Goal: Task Accomplishment & Management: Complete application form

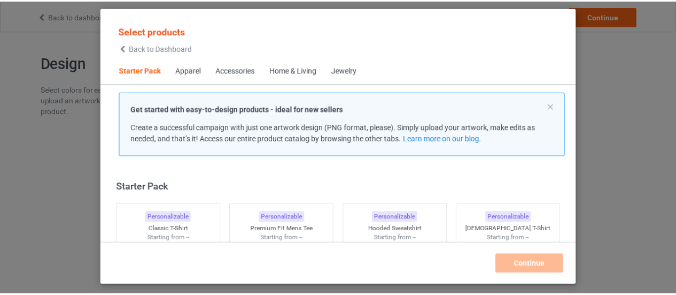
scroll to position [13, 0]
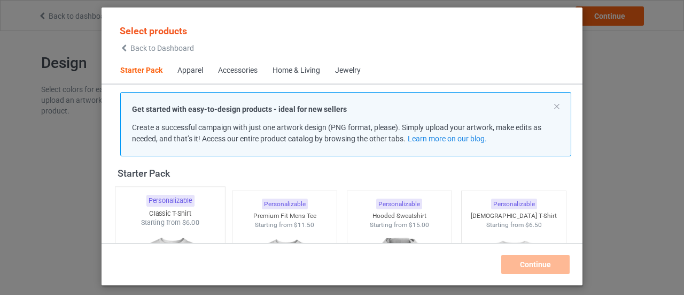
click at [174, 213] on div "Classic T-Shirt" at bounding box center [170, 212] width 110 height 9
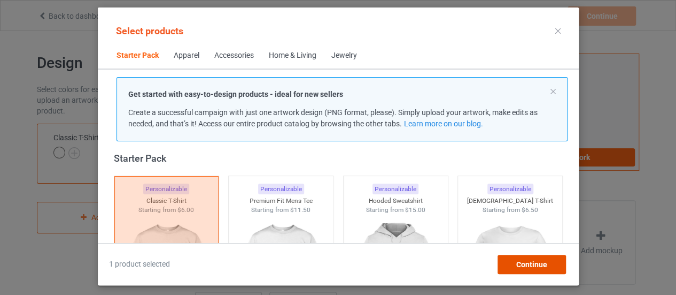
click at [551, 262] on div "Continue" at bounding box center [531, 263] width 68 height 19
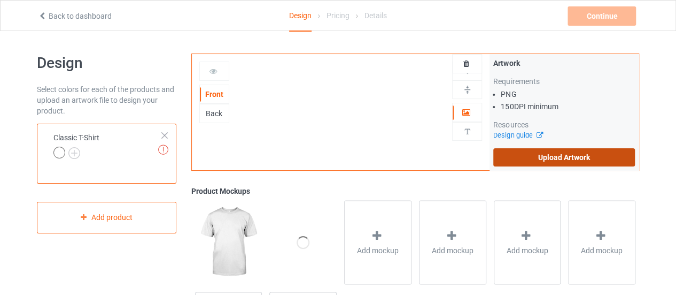
click at [576, 161] on label "Upload Artwork" at bounding box center [564, 157] width 142 height 18
click at [0, 0] on input "Upload Artwork" at bounding box center [0, 0] width 0 height 0
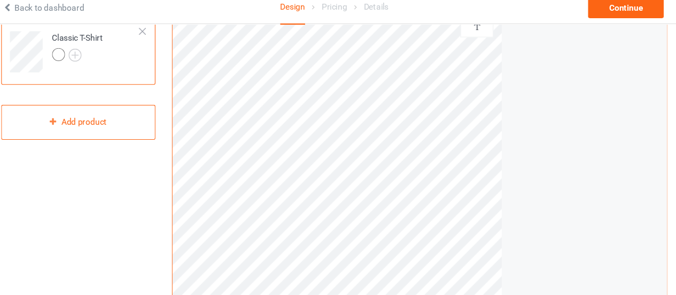
scroll to position [98, 0]
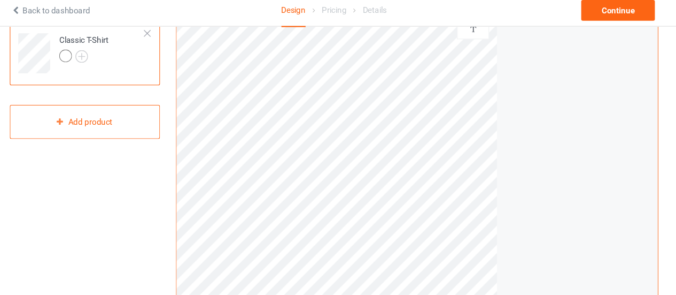
click at [110, 57] on div at bounding box center [106, 59] width 46 height 15
click at [85, 61] on div at bounding box center [89, 58] width 12 height 12
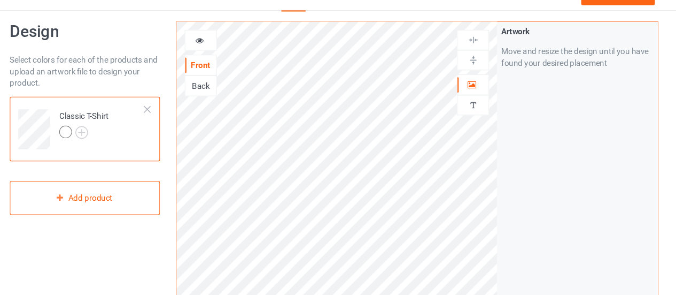
scroll to position [15, 0]
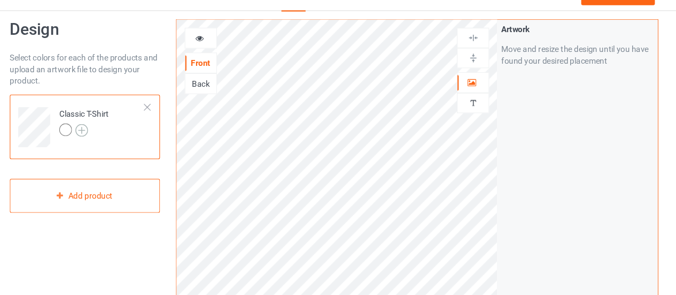
click at [104, 137] on img at bounding box center [104, 142] width 12 height 12
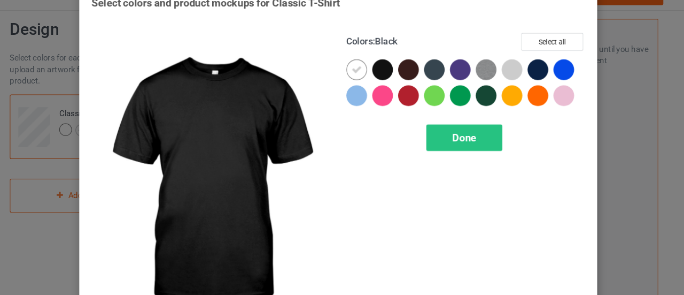
click at [381, 83] on div at bounding box center [383, 85] width 19 height 19
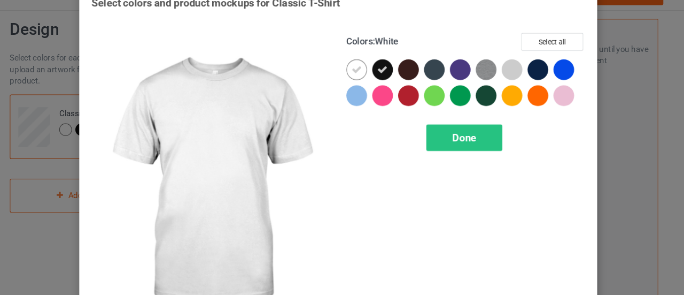
click at [362, 86] on div at bounding box center [359, 85] width 19 height 19
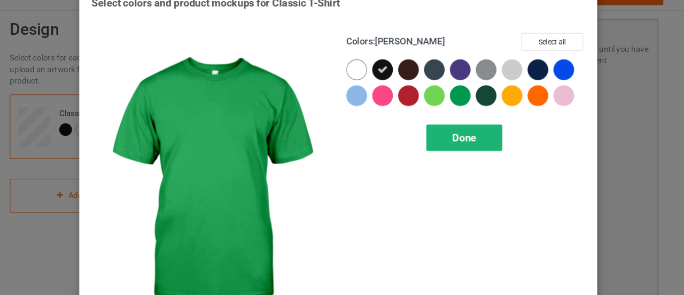
click at [454, 141] on div "Done" at bounding box center [459, 148] width 71 height 25
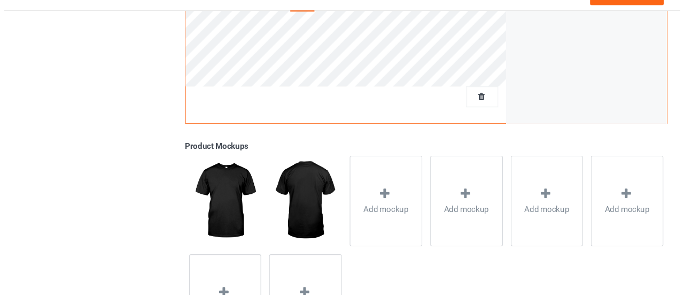
scroll to position [324, 0]
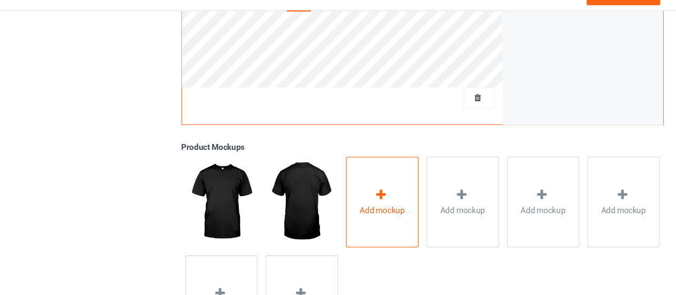
click at [383, 211] on span "Add mockup" at bounding box center [378, 216] width 42 height 11
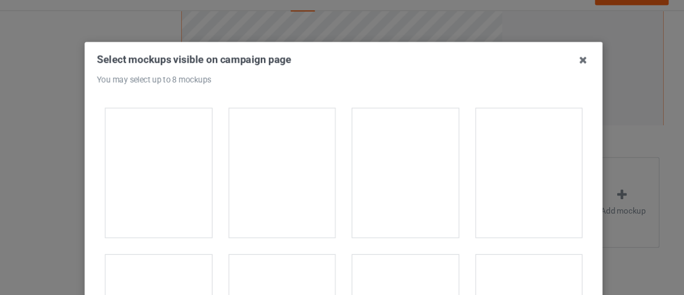
scroll to position [553, 0]
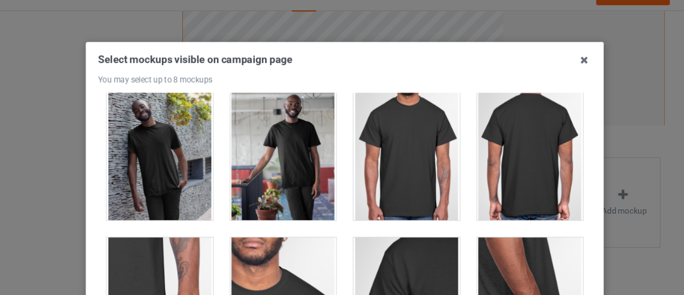
click at [304, 185] on div at bounding box center [285, 165] width 99 height 120
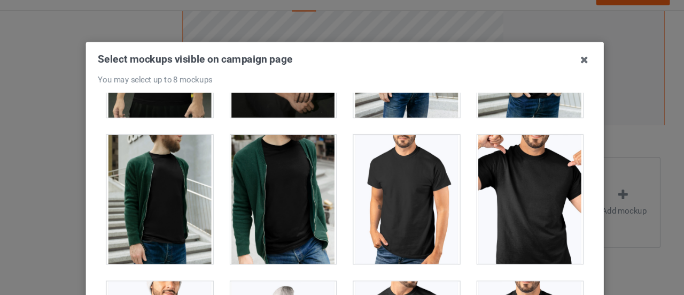
scroll to position [2006, 0]
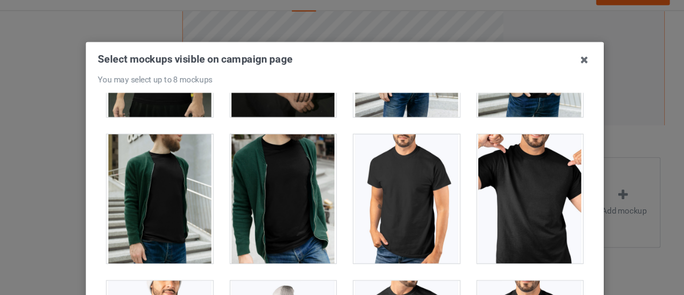
click at [482, 185] on div at bounding box center [514, 205] width 99 height 120
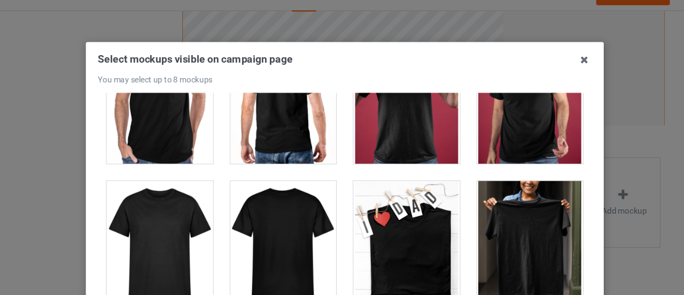
scroll to position [4678, 0]
click at [177, 235] on div at bounding box center [170, 249] width 99 height 120
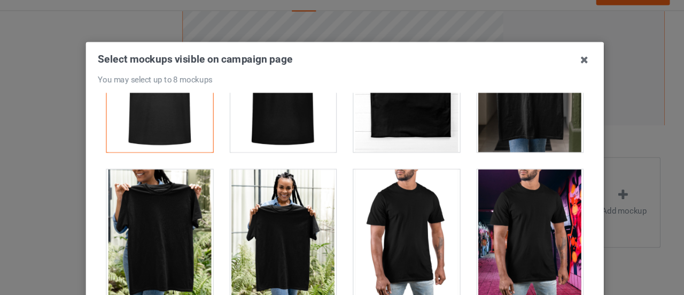
scroll to position [4837, 0]
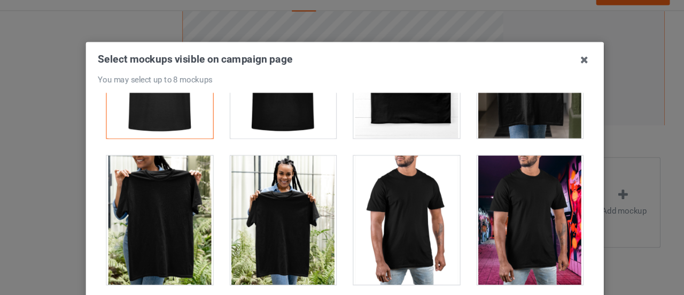
click at [166, 234] on div at bounding box center [170, 225] width 99 height 120
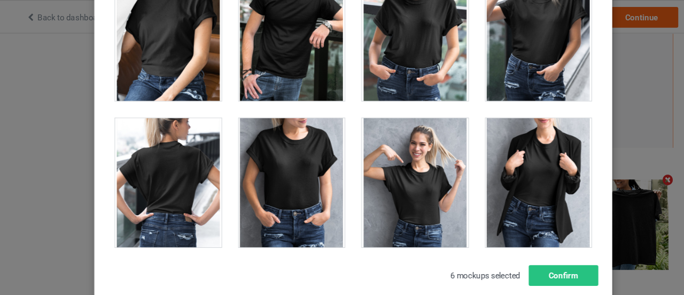
scroll to position [13199, 0]
click at [390, 148] on div at bounding box center [399, 170] width 99 height 120
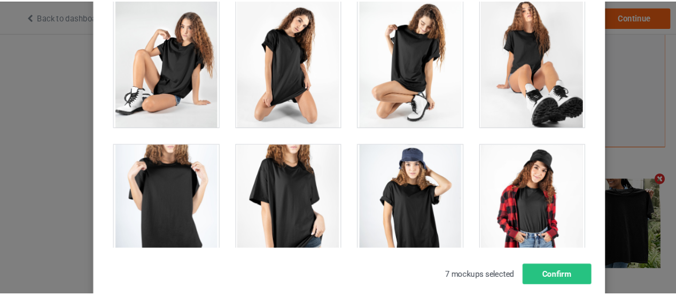
scroll to position [14395, 0]
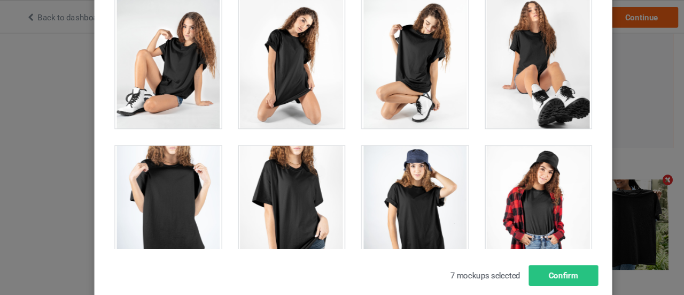
click at [195, 171] on div at bounding box center [170, 195] width 99 height 120
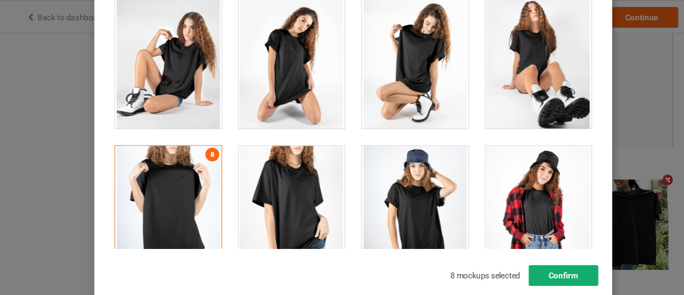
click at [526, 255] on button "Confirm" at bounding box center [537, 255] width 65 height 19
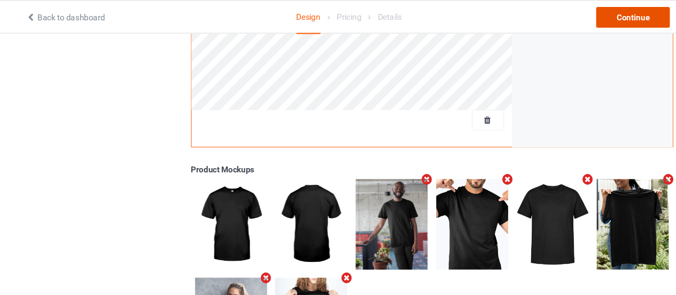
click at [584, 21] on div "Continue" at bounding box center [602, 15] width 68 height 19
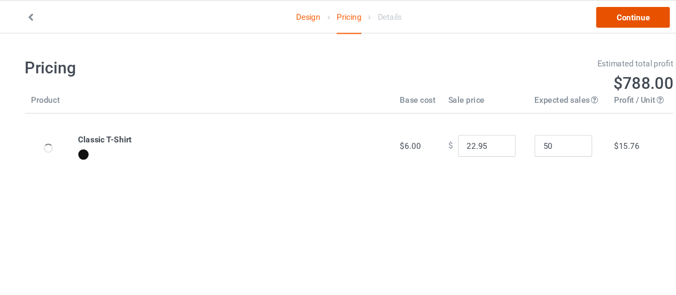
click at [594, 15] on link "Continue" at bounding box center [602, 15] width 68 height 19
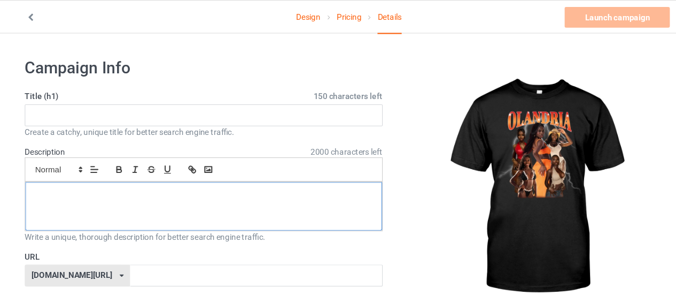
click at [177, 197] on div at bounding box center [202, 191] width 331 height 45
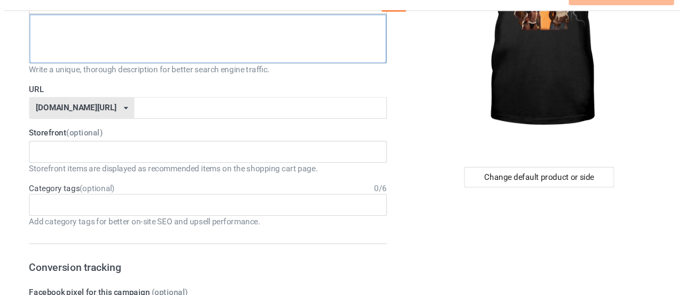
scroll to position [134, 0]
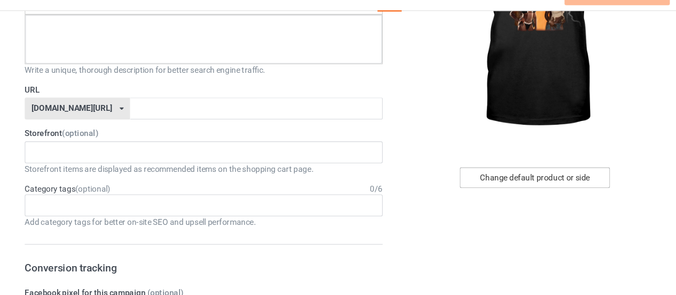
click at [522, 183] on div "Change default product or side" at bounding box center [511, 185] width 140 height 19
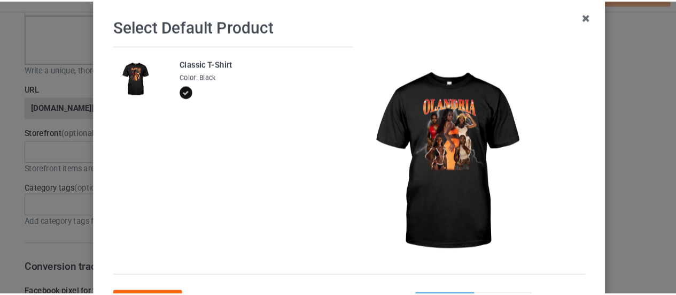
scroll to position [135, 0]
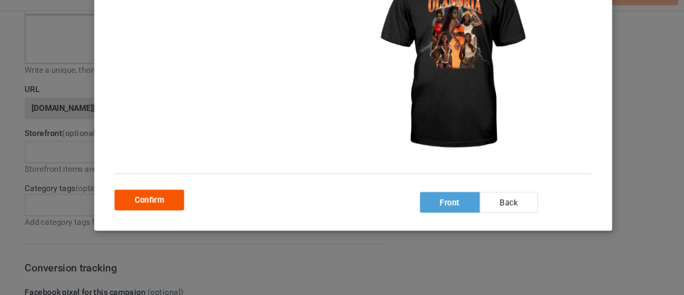
click at [165, 207] on div "Confirm" at bounding box center [152, 206] width 65 height 19
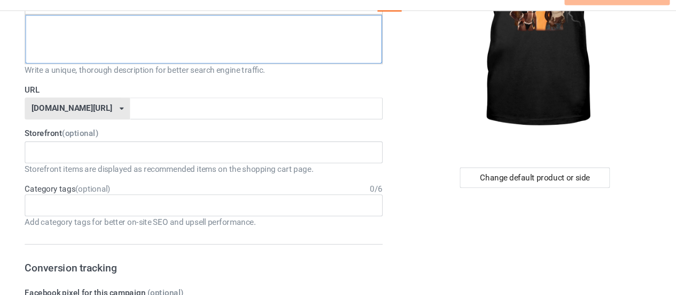
click at [200, 51] on div at bounding box center [202, 57] width 331 height 45
click at [178, 118] on input "text" at bounding box center [252, 121] width 234 height 20
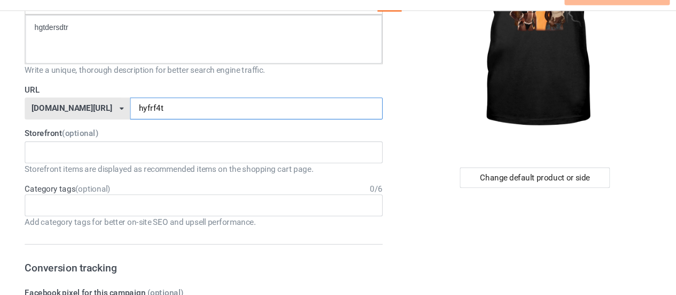
scroll to position [29, 0]
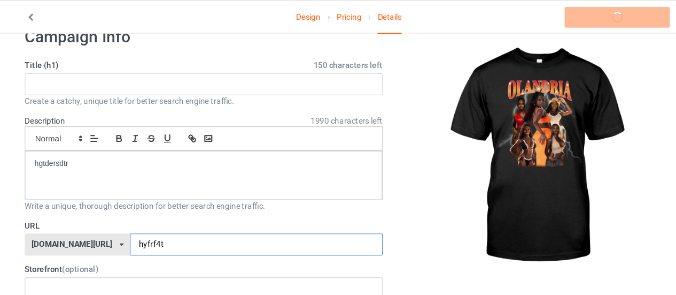
type input "hyfrf4t"
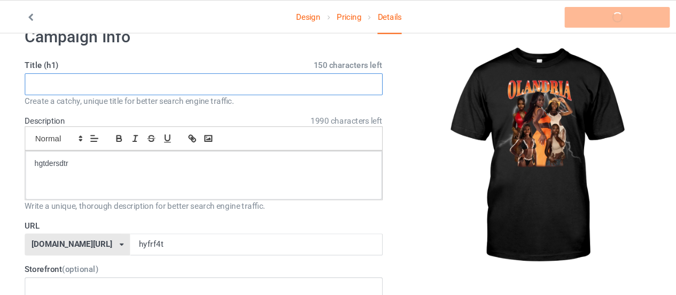
click at [178, 77] on input "text" at bounding box center [203, 78] width 332 height 20
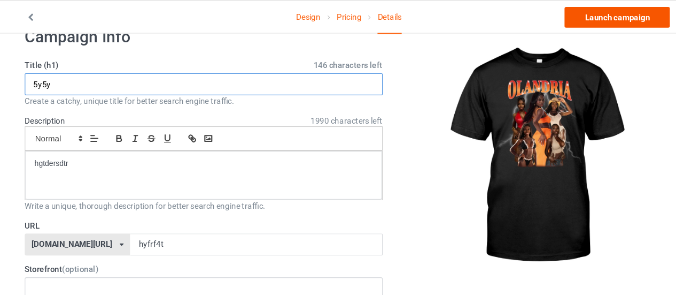
type input "5y5y"
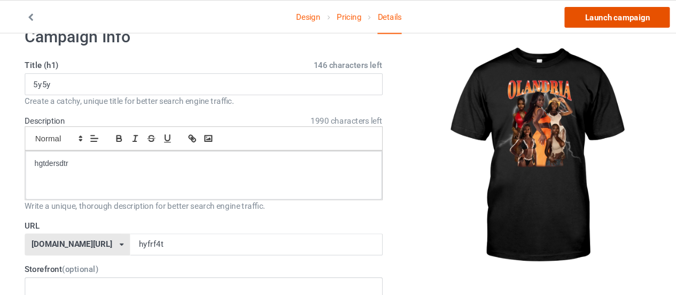
click at [594, 22] on link "Launch campaign" at bounding box center [587, 15] width 98 height 19
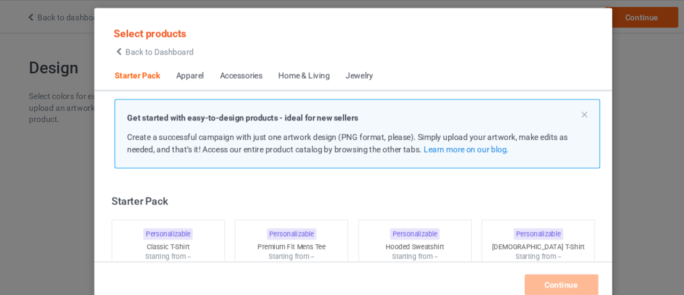
scroll to position [13, 0]
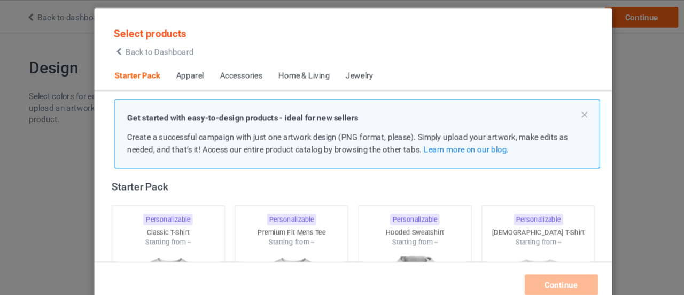
click at [129, 45] on div "Back to Dashboard" at bounding box center [157, 47] width 74 height 7
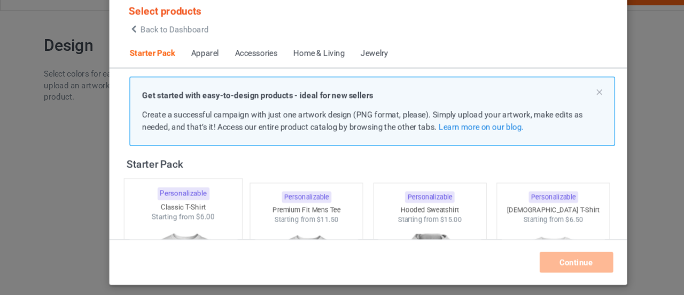
click at [175, 218] on div "Starting from $6.00" at bounding box center [170, 222] width 110 height 9
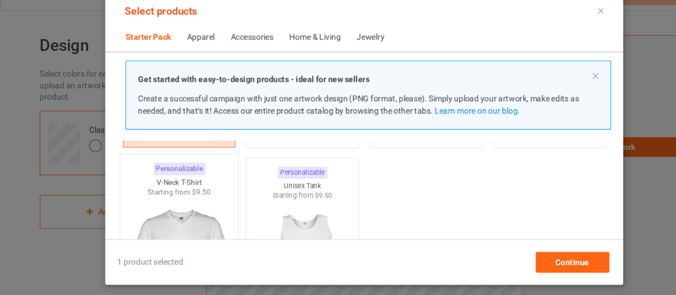
scroll to position [195, 0]
click at [166, 199] on div "Starting from $9.50" at bounding box center [166, 200] width 110 height 9
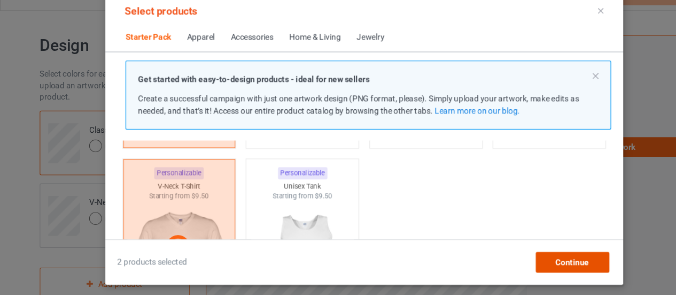
click at [554, 260] on div "Continue" at bounding box center [531, 263] width 68 height 19
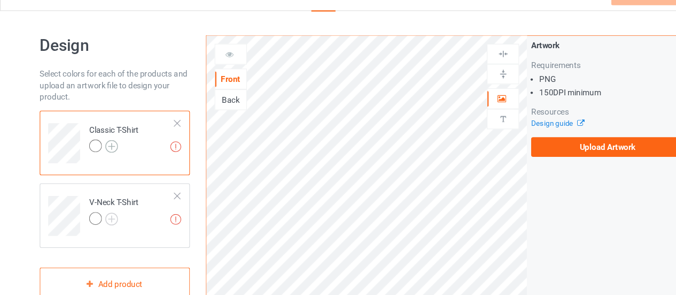
click at [102, 158] on img at bounding box center [104, 157] width 12 height 12
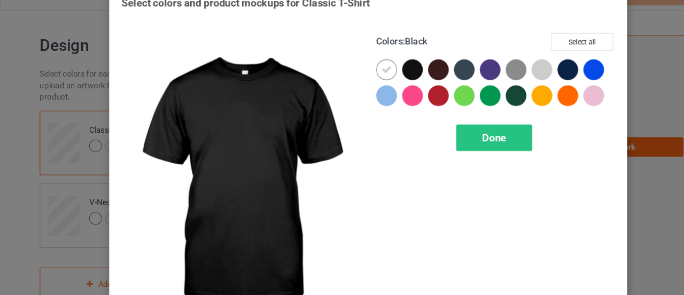
click at [379, 82] on div at bounding box center [383, 85] width 19 height 19
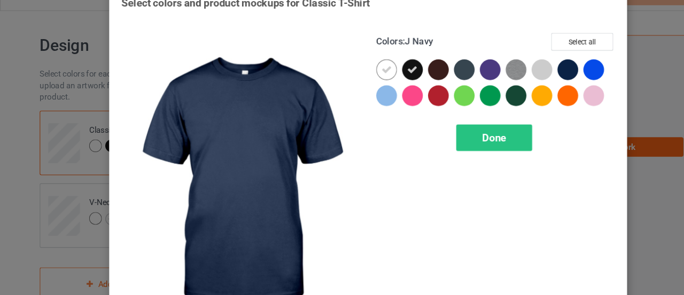
click at [525, 89] on div at bounding box center [527, 85] width 19 height 19
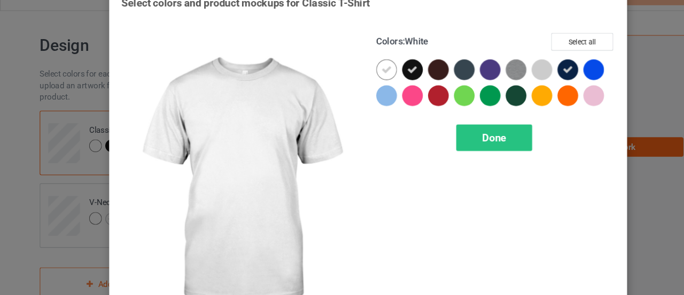
click at [354, 84] on icon at bounding box center [359, 86] width 10 height 10
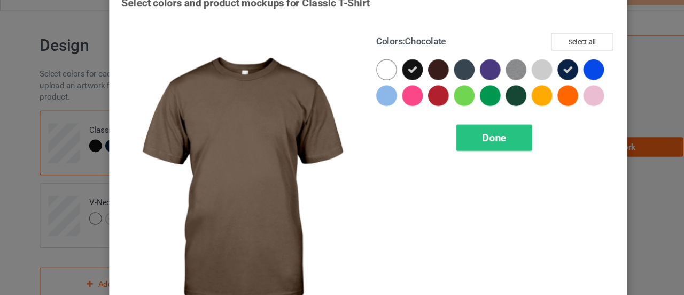
click at [404, 86] on div at bounding box center [407, 85] width 19 height 19
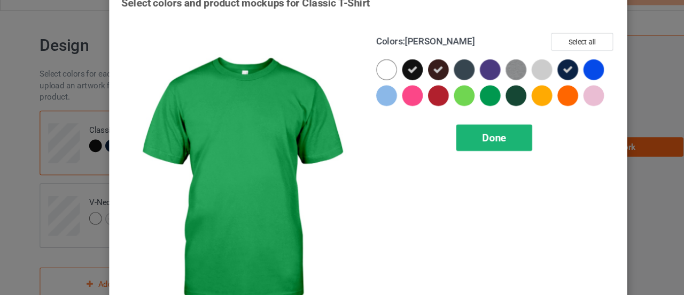
click at [457, 149] on span "Done" at bounding box center [459, 148] width 22 height 11
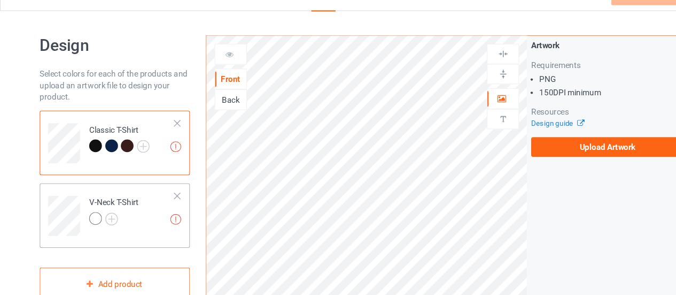
click at [88, 220] on div at bounding box center [89, 224] width 12 height 12
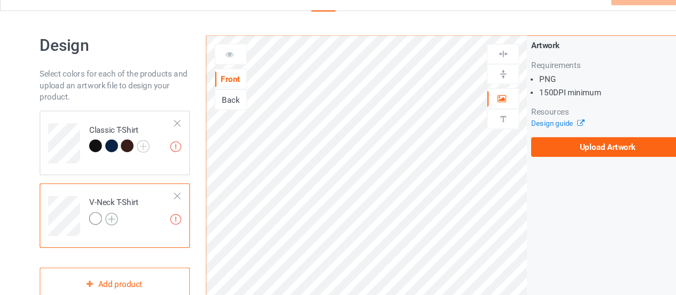
click at [104, 219] on img at bounding box center [104, 224] width 12 height 12
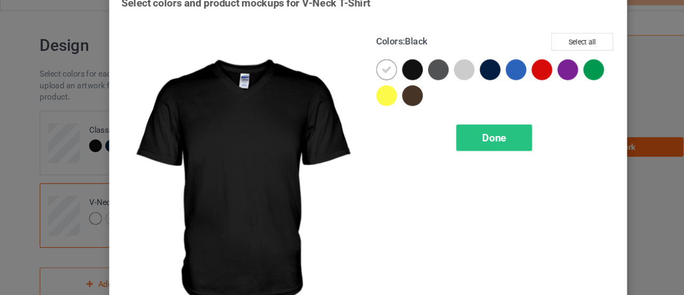
drag, startPoint x: 374, startPoint y: 88, endPoint x: 374, endPoint y: 102, distance: 14.4
click at [374, 88] on div at bounding box center [383, 85] width 19 height 19
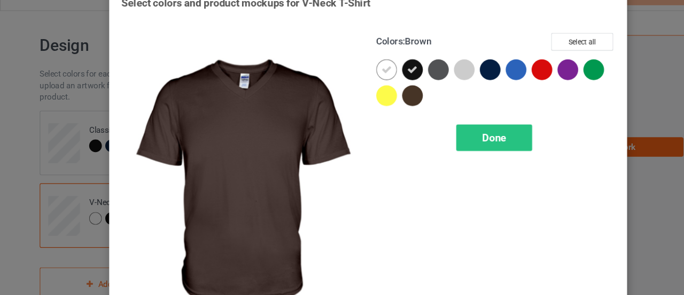
click at [375, 103] on div at bounding box center [383, 109] width 19 height 19
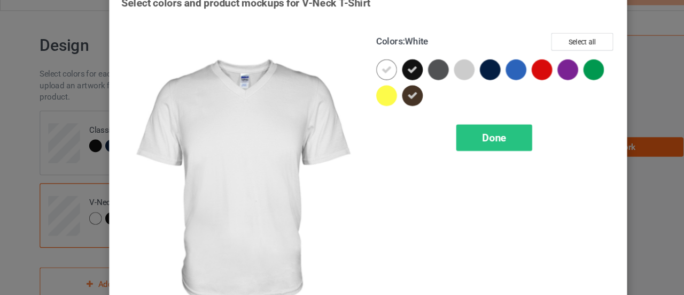
drag, startPoint x: 357, startPoint y: 81, endPoint x: 383, endPoint y: 94, distance: 28.9
click at [357, 81] on icon at bounding box center [359, 86] width 10 height 10
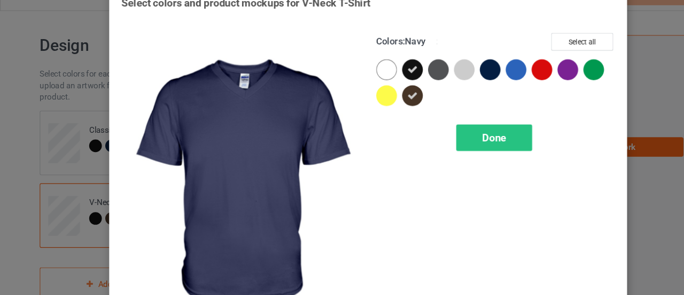
click at [454, 91] on div at bounding box center [455, 85] width 19 height 19
click at [455, 141] on div "Done" at bounding box center [459, 148] width 71 height 25
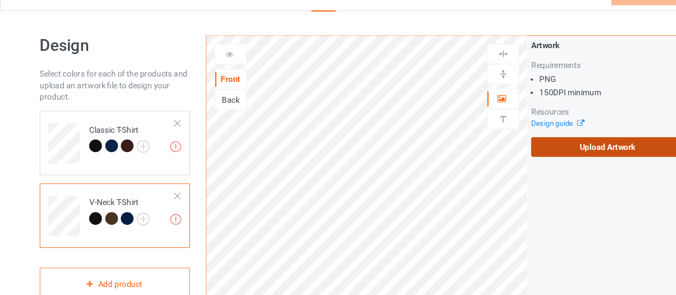
click at [590, 155] on label "Upload Artwork" at bounding box center [564, 157] width 142 height 18
click at [0, 0] on input "Upload Artwork" at bounding box center [0, 0] width 0 height 0
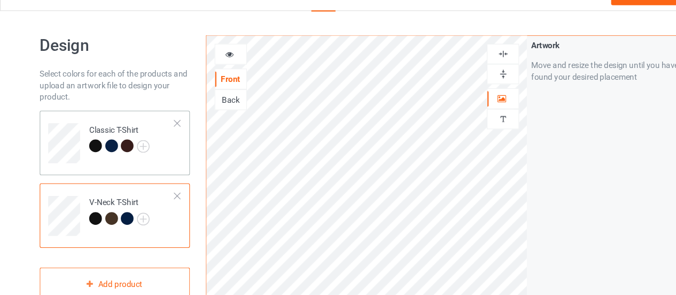
click at [162, 176] on div "Classic T-Shirt" at bounding box center [107, 153] width 140 height 60
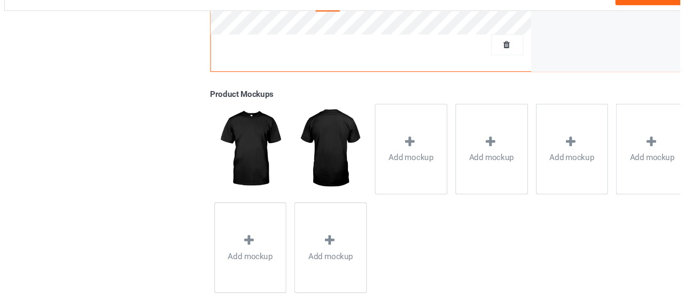
scroll to position [376, 0]
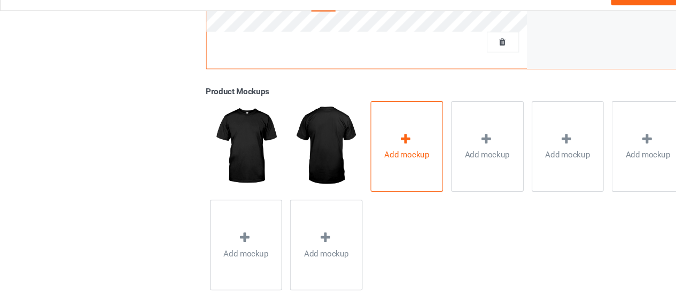
click at [346, 187] on div "Add mockup" at bounding box center [377, 156] width 67 height 84
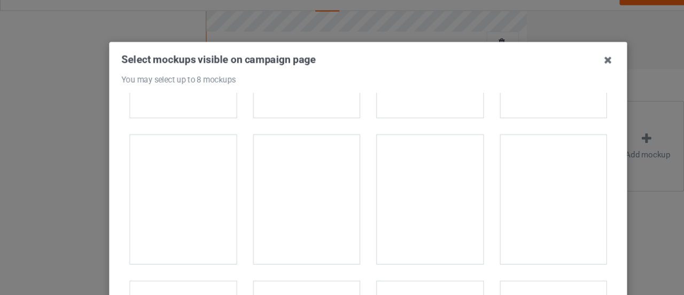
scroll to position [5806, 0]
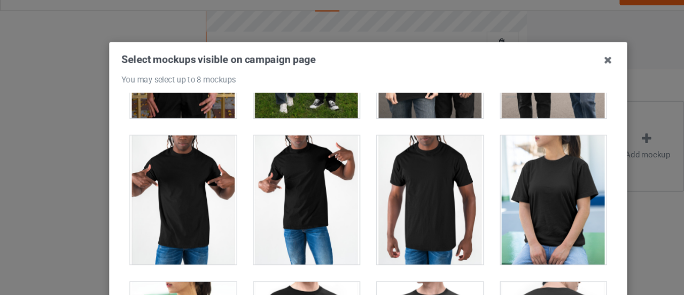
click at [253, 148] on div at bounding box center [285, 206] width 99 height 120
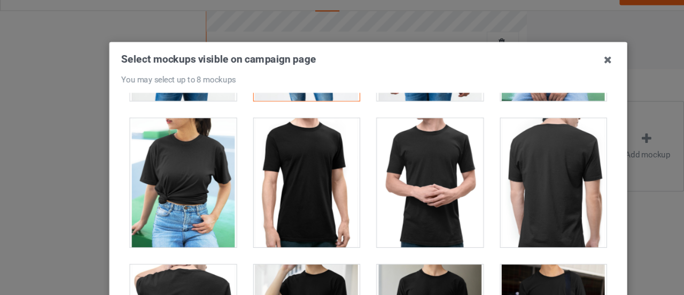
scroll to position [5958, 0]
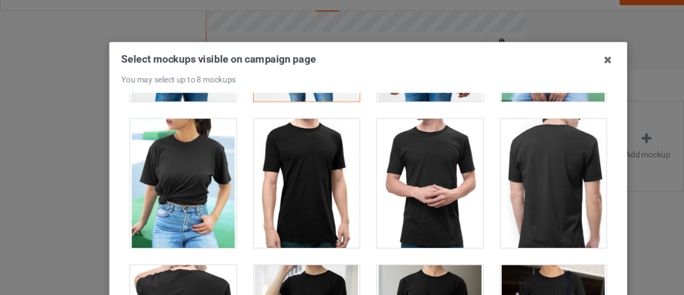
click at [183, 156] on div at bounding box center [170, 191] width 99 height 120
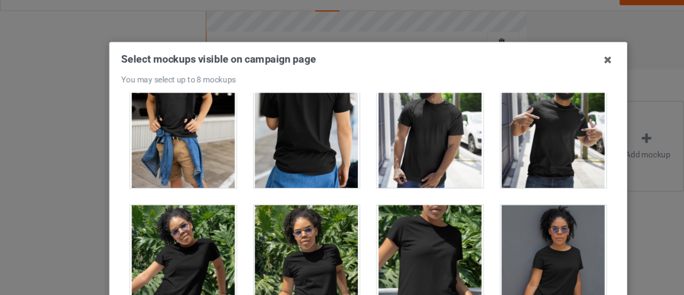
scroll to position [6290, 0]
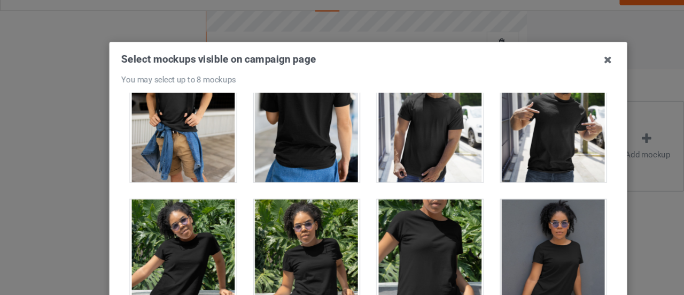
click at [492, 140] on div at bounding box center [514, 130] width 99 height 120
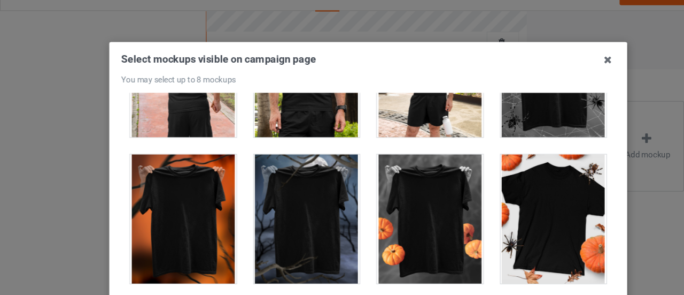
scroll to position [10540, 0]
click at [174, 174] on div at bounding box center [170, 224] width 99 height 120
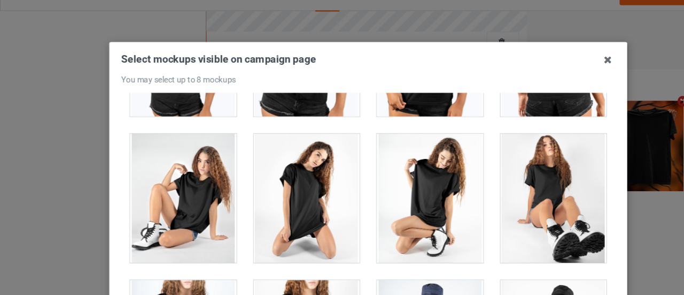
scroll to position [14362, 0]
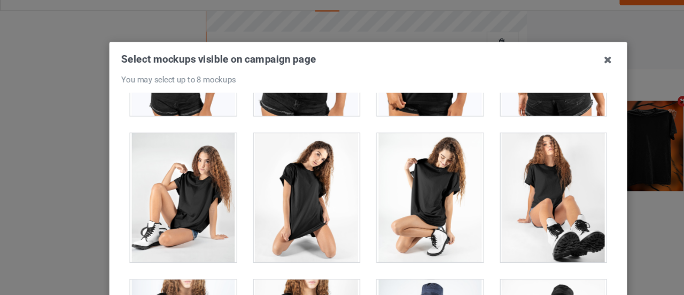
click at [486, 190] on div at bounding box center [514, 204] width 99 height 120
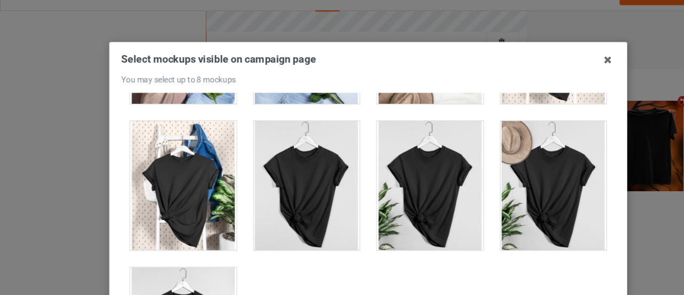
scroll to position [15336, 0]
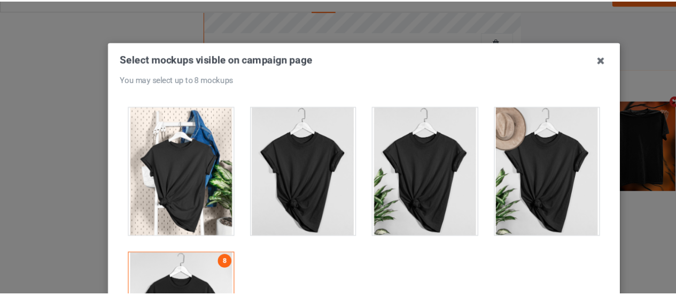
scroll to position [157, 0]
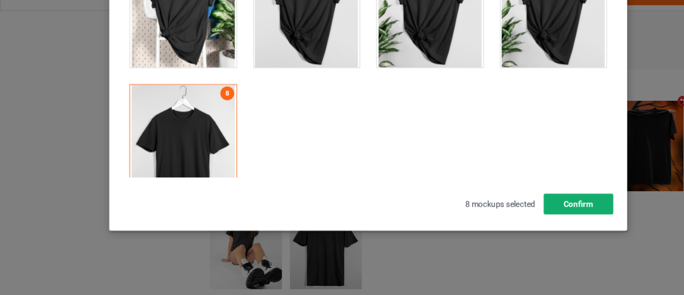
click at [533, 210] on button "Confirm" at bounding box center [537, 209] width 65 height 19
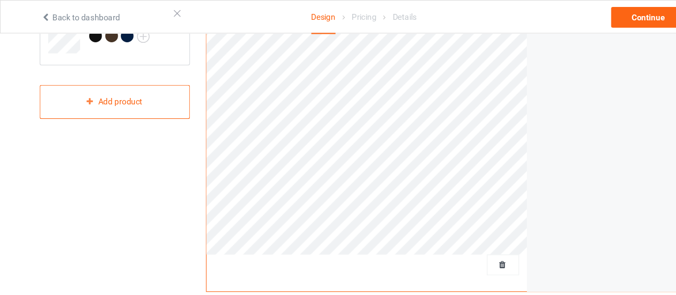
scroll to position [186, 0]
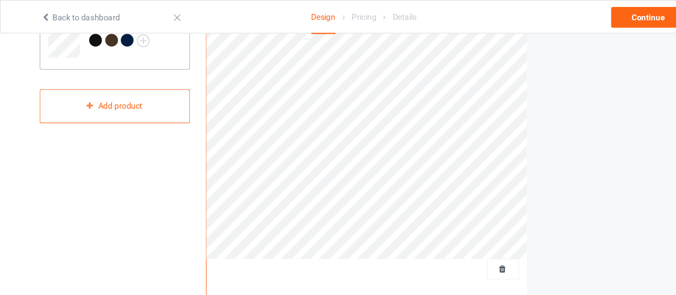
click at [156, 47] on td "V-Neck T-Shirt" at bounding box center [122, 31] width 91 height 44
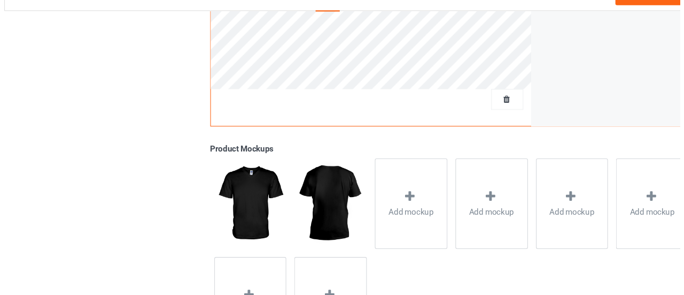
scroll to position [326, 0]
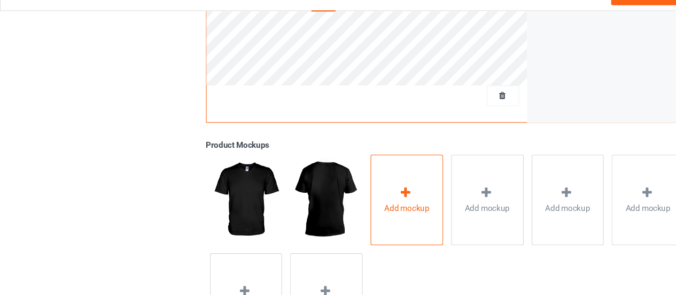
click at [371, 183] on div "Add mockup" at bounding box center [377, 206] width 67 height 84
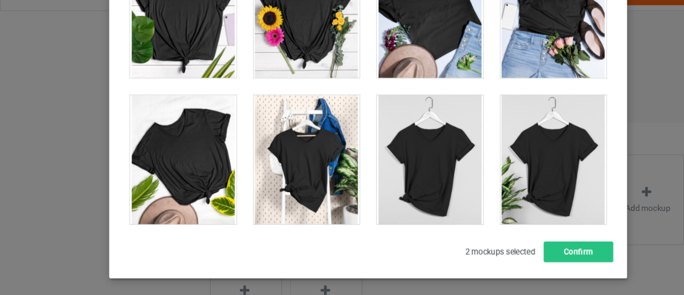
scroll to position [111, 0]
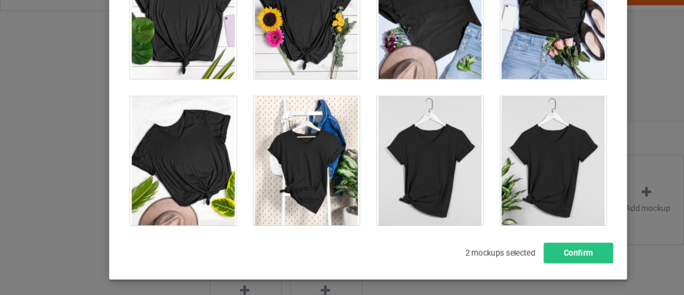
click at [513, 185] on div at bounding box center [514, 170] width 99 height 120
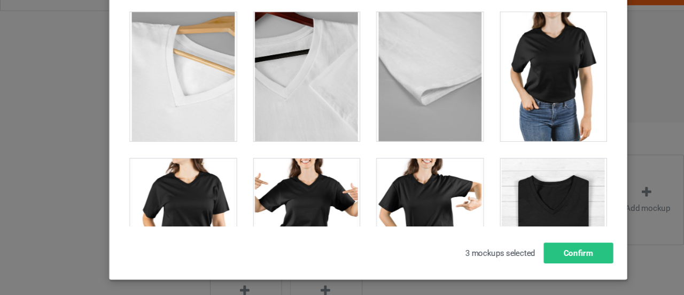
scroll to position [1230, 0]
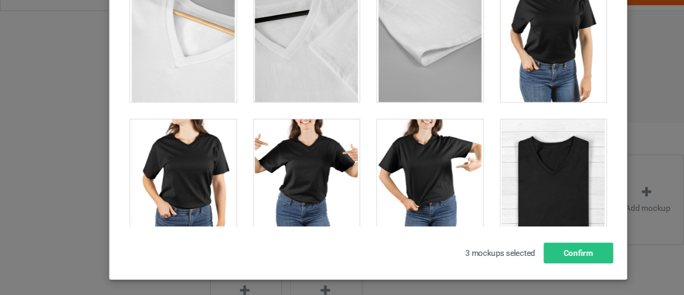
click at [382, 202] on div at bounding box center [399, 191] width 99 height 120
click at [249, 177] on div at bounding box center [285, 191] width 99 height 120
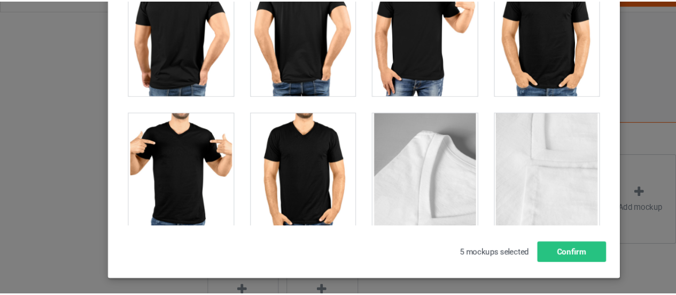
scroll to position [965, 0]
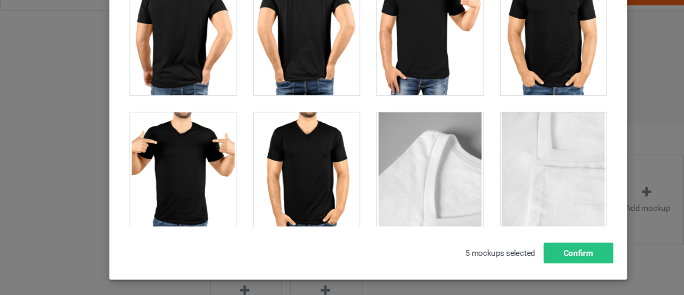
click at [137, 171] on div at bounding box center [170, 185] width 99 height 120
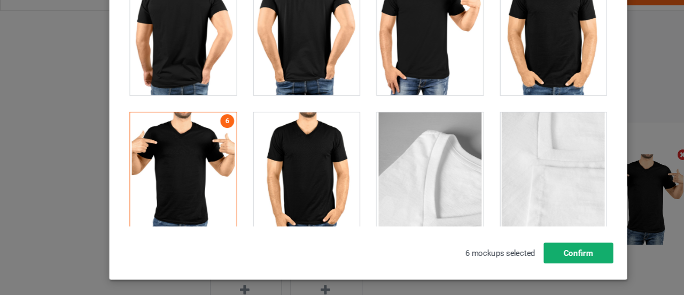
click at [537, 253] on button "Confirm" at bounding box center [537, 255] width 65 height 19
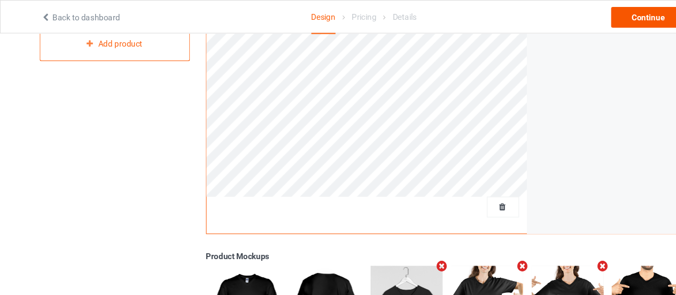
scroll to position [243, 0]
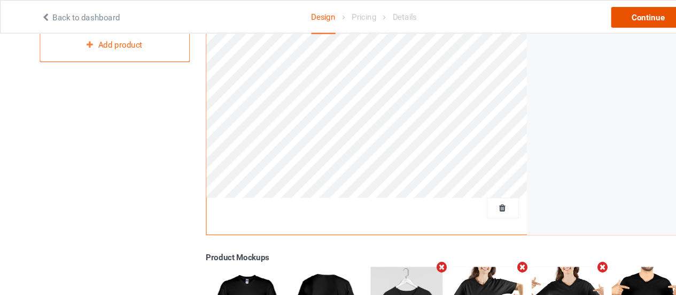
click at [602, 10] on div "Continue" at bounding box center [602, 15] width 68 height 19
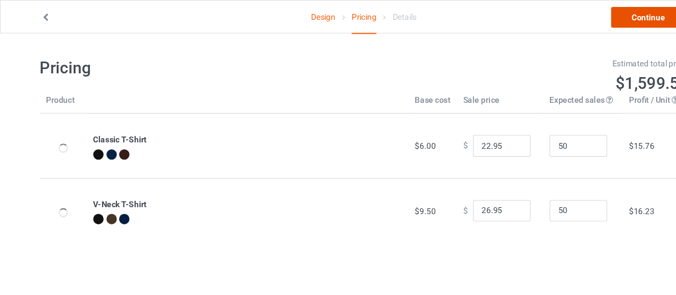
click at [584, 22] on link "Continue" at bounding box center [602, 15] width 68 height 19
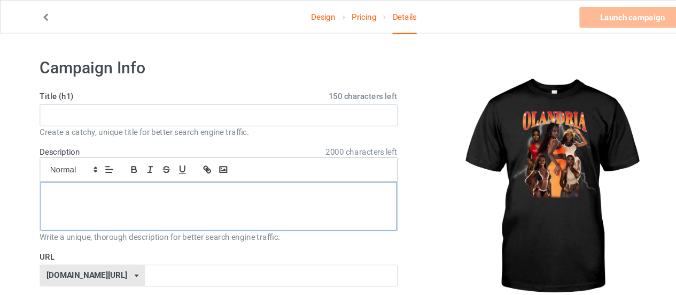
click at [196, 180] on p at bounding box center [203, 181] width 314 height 10
click at [160, 105] on input "text" at bounding box center [203, 107] width 332 height 20
type input "3jr3itj3"
click at [146, 245] on input "text" at bounding box center [252, 255] width 234 height 20
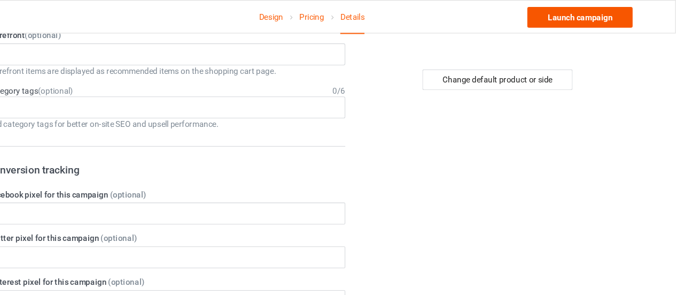
scroll to position [246, 0]
type input "kjfiejfekfffe"
click at [575, 19] on link "Launch campaign" at bounding box center [587, 15] width 98 height 19
